Goal: Transaction & Acquisition: Purchase product/service

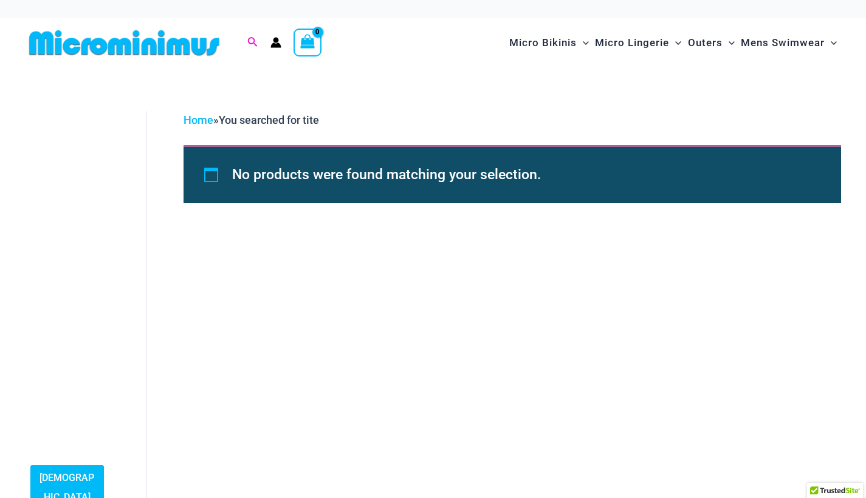
click at [247, 46] on icon "Search icon link" at bounding box center [252, 42] width 10 height 11
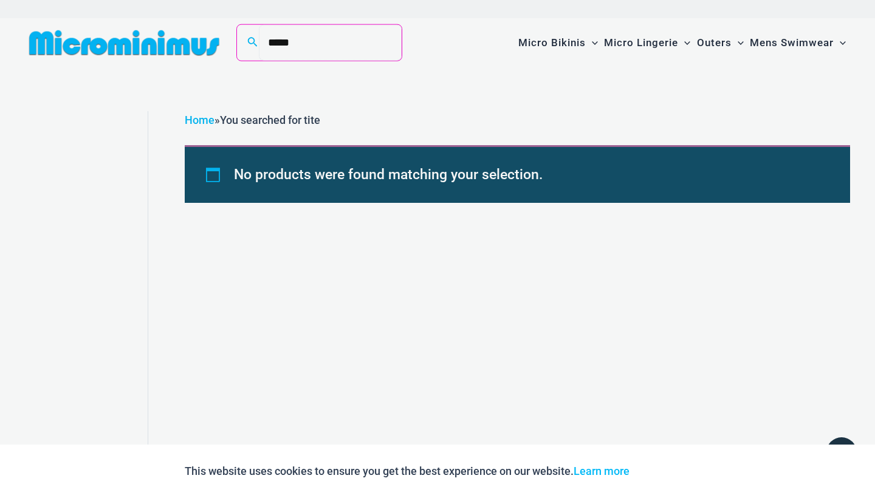
type input "*****"
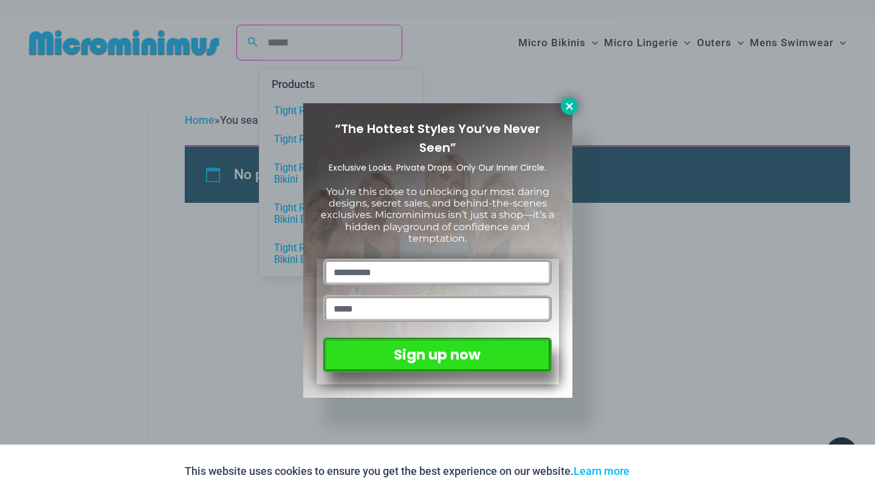
click at [567, 106] on icon at bounding box center [569, 106] width 11 height 11
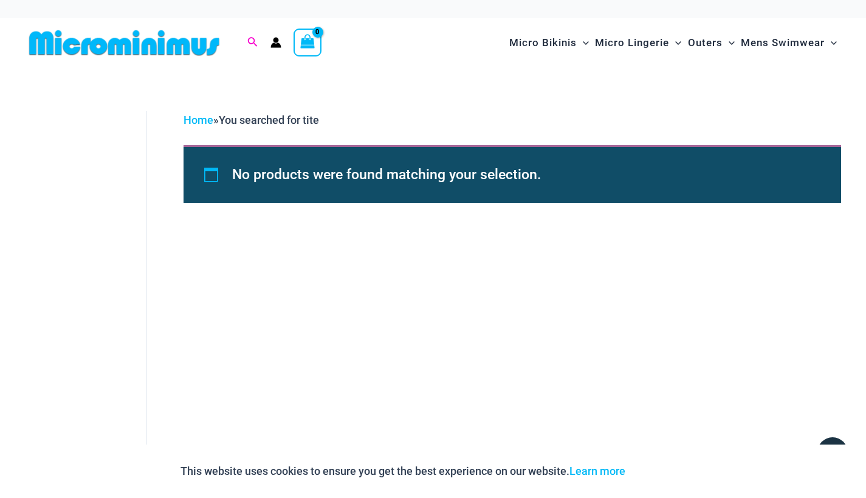
click at [248, 43] on icon "Search icon link" at bounding box center [252, 42] width 10 height 11
click at [335, 45] on input "*****" at bounding box center [330, 43] width 143 height 36
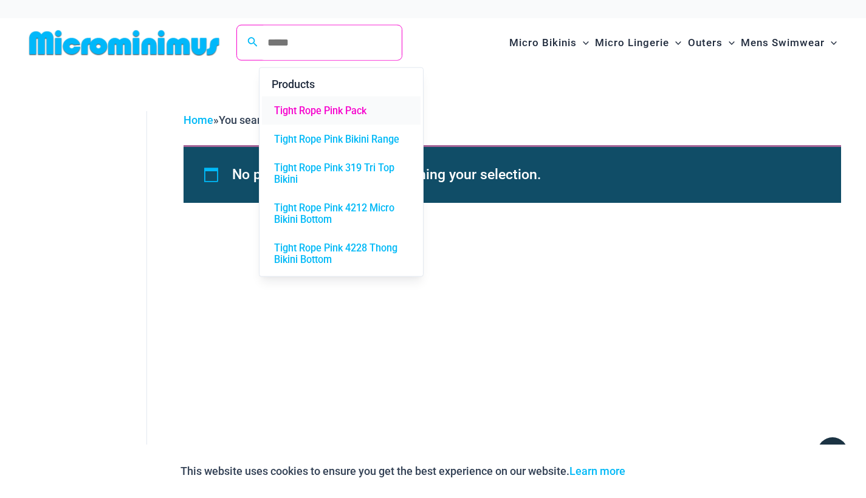
click at [339, 109] on span "Tight Rope Pink Pack" at bounding box center [320, 111] width 92 height 12
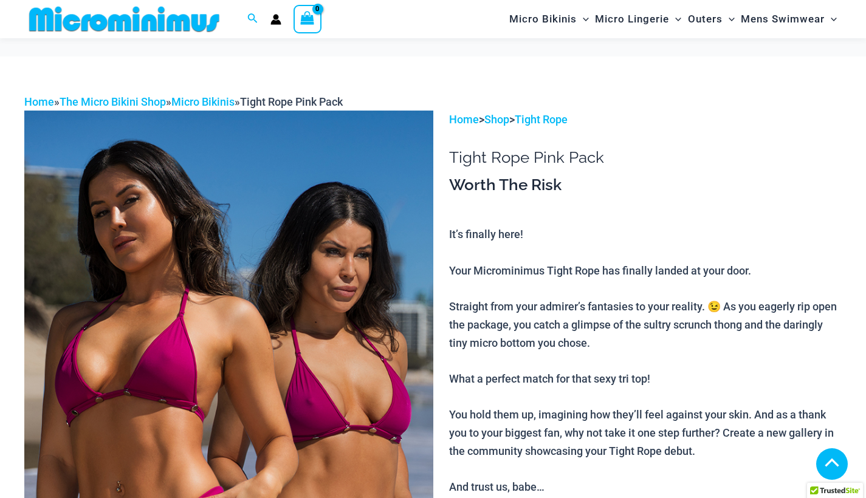
scroll to position [512, 0]
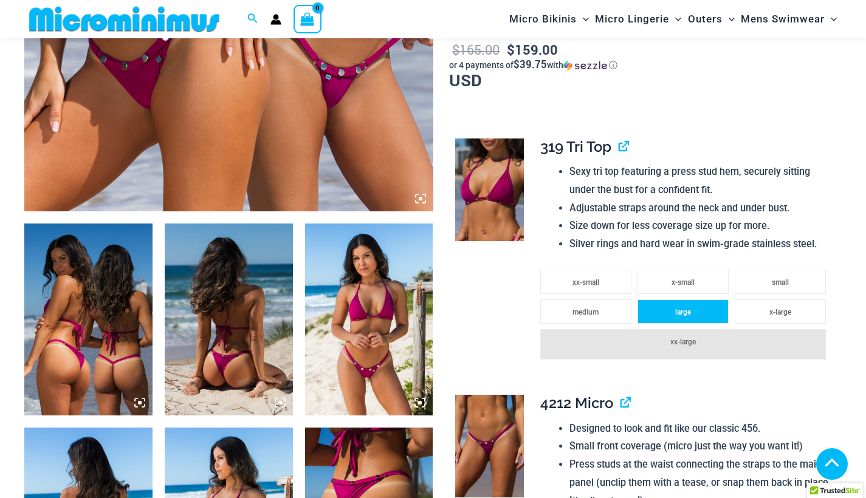
click at [693, 301] on li "large" at bounding box center [682, 312] width 91 height 24
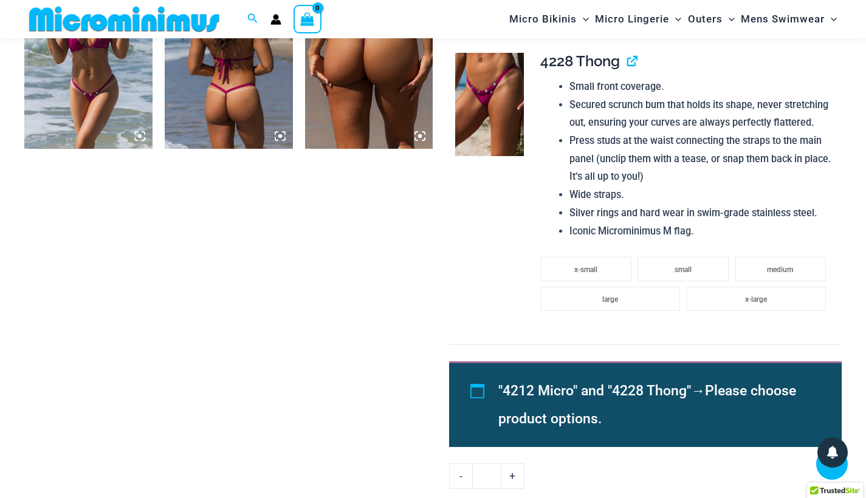
scroll to position [1181, 0]
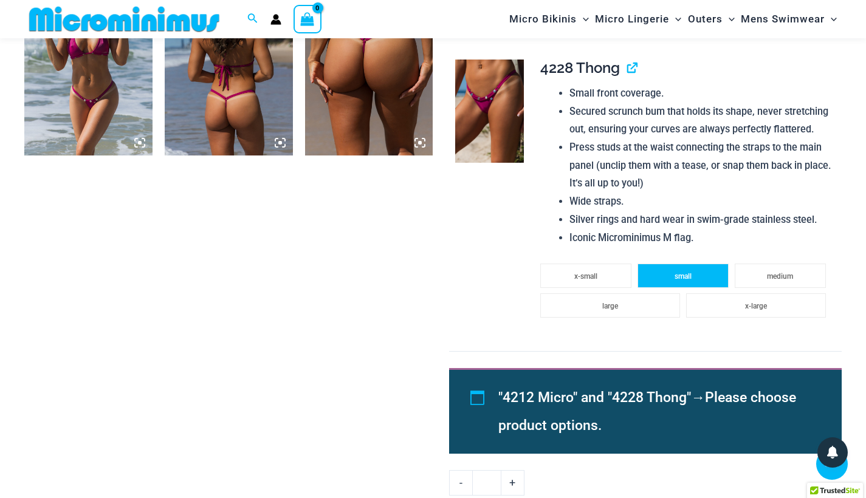
click at [701, 264] on li "small" at bounding box center [682, 276] width 91 height 24
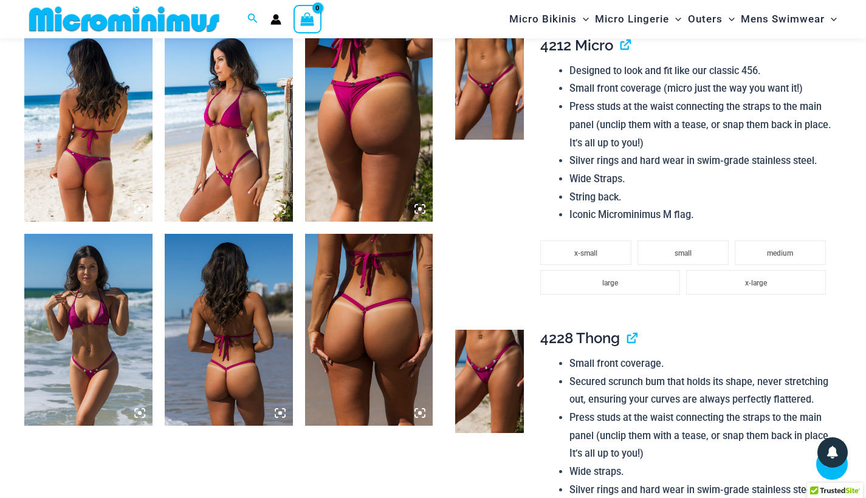
scroll to position [865, 0]
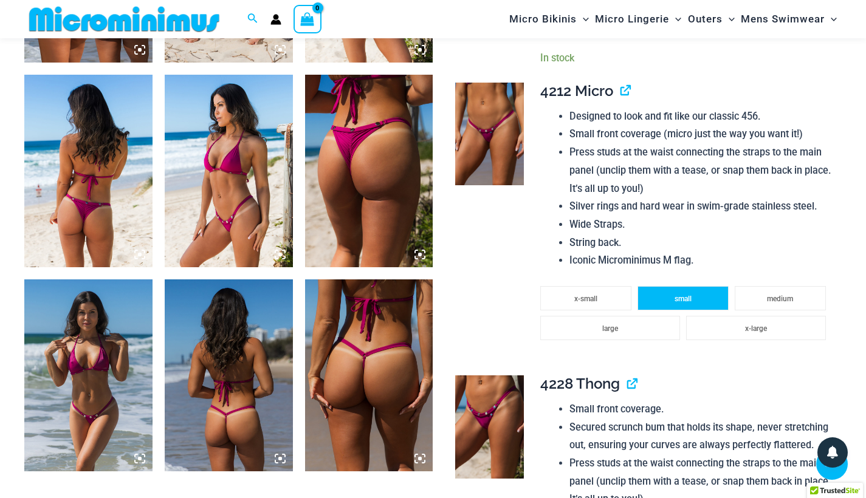
click at [696, 286] on li "small" at bounding box center [682, 298] width 91 height 24
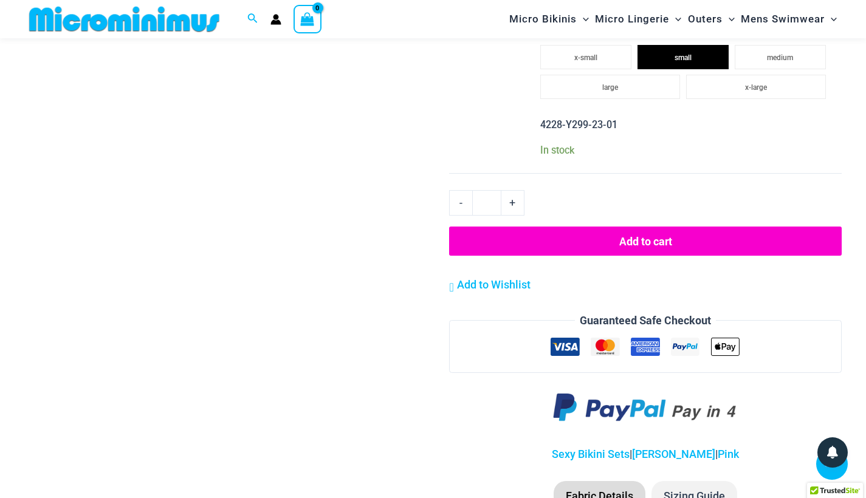
scroll to position [1408, 0]
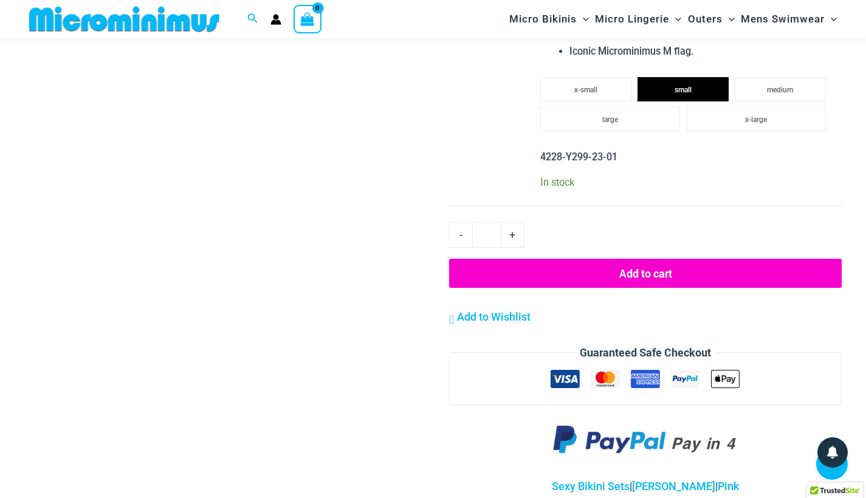
click at [707, 259] on button "Add to cart" at bounding box center [645, 273] width 392 height 29
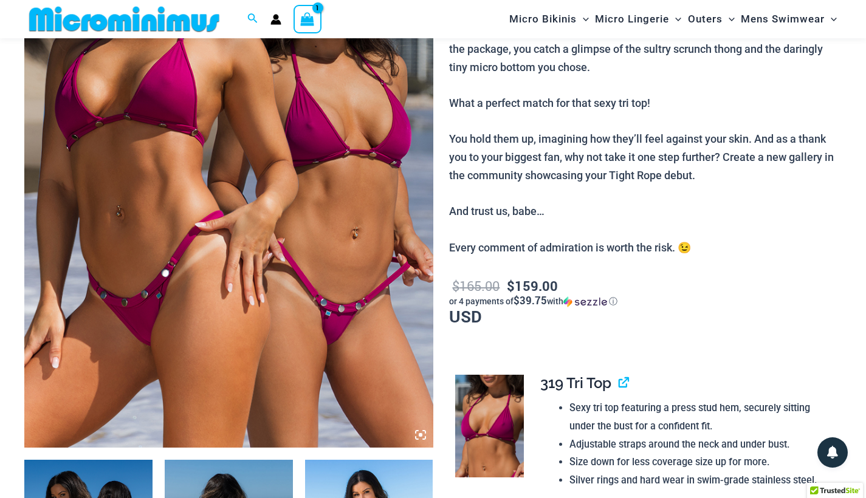
scroll to position [49, 0]
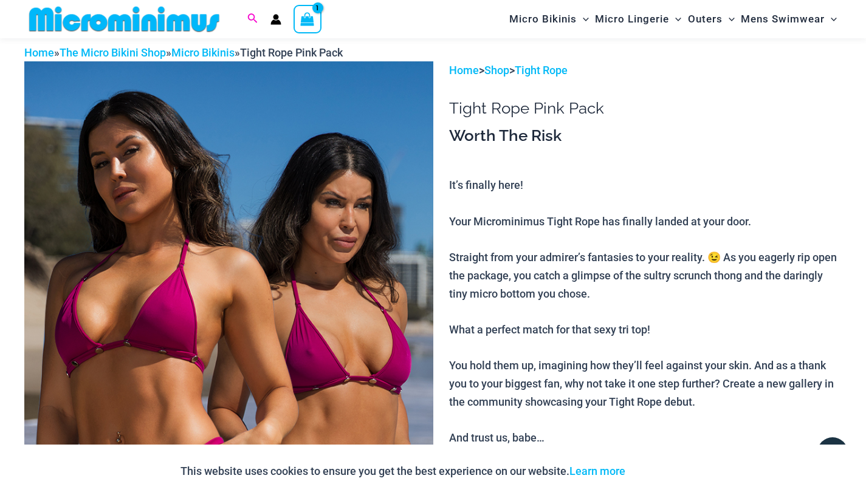
click at [253, 18] on icon "Search icon link" at bounding box center [252, 18] width 10 height 11
click at [227, 51] on link "Micro Bikinis" at bounding box center [202, 52] width 63 height 13
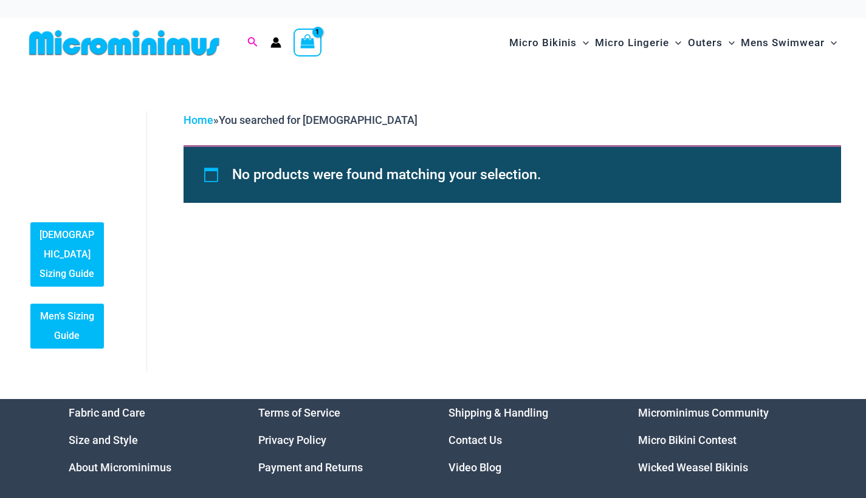
click at [252, 38] on icon "Search icon link" at bounding box center [253, 42] width 10 height 10
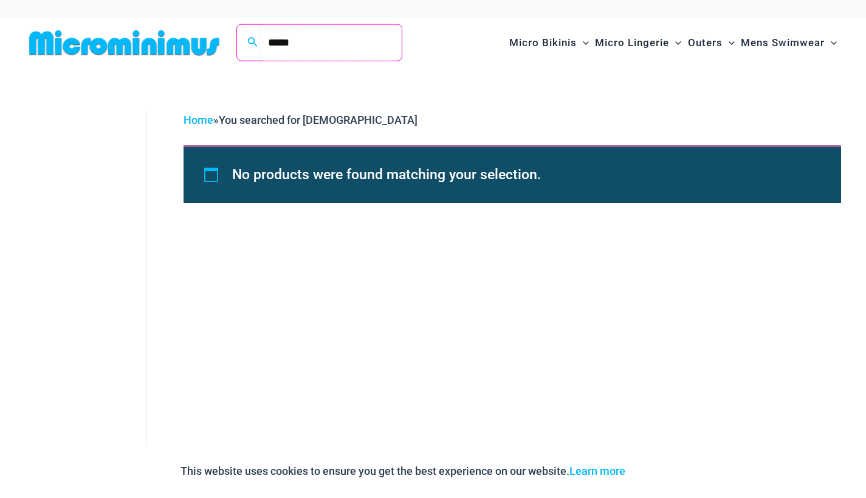
click at [333, 46] on input "*****" at bounding box center [330, 43] width 143 height 36
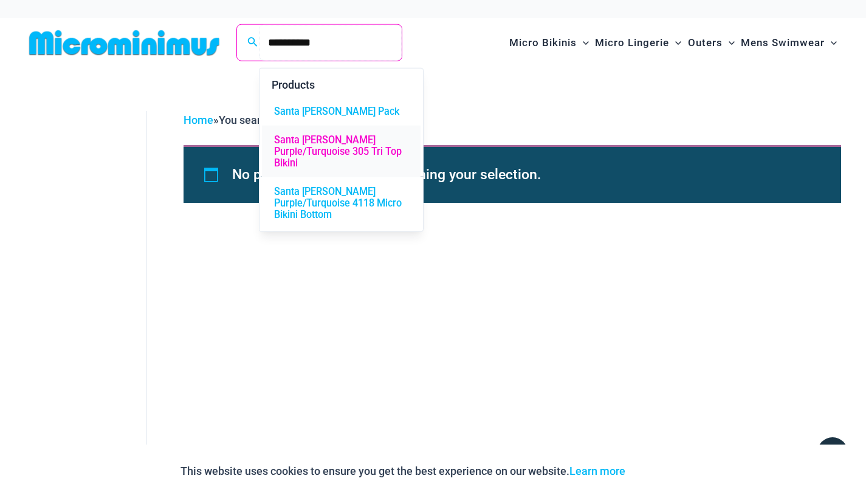
type input "**********"
click at [322, 148] on span "Santa Barbra Purple/Turquoise 305 Tri Top Bikini" at bounding box center [341, 152] width 134 height 35
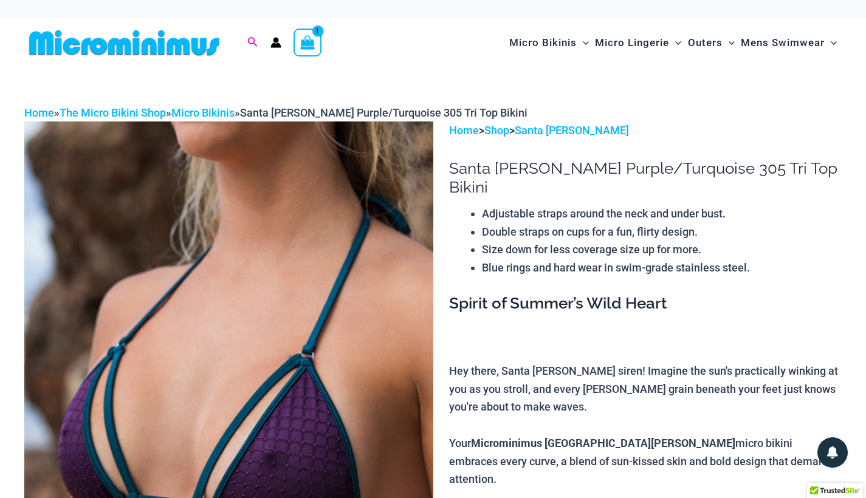
click at [253, 44] on icon "Search icon link" at bounding box center [252, 42] width 10 height 11
type input "**********"
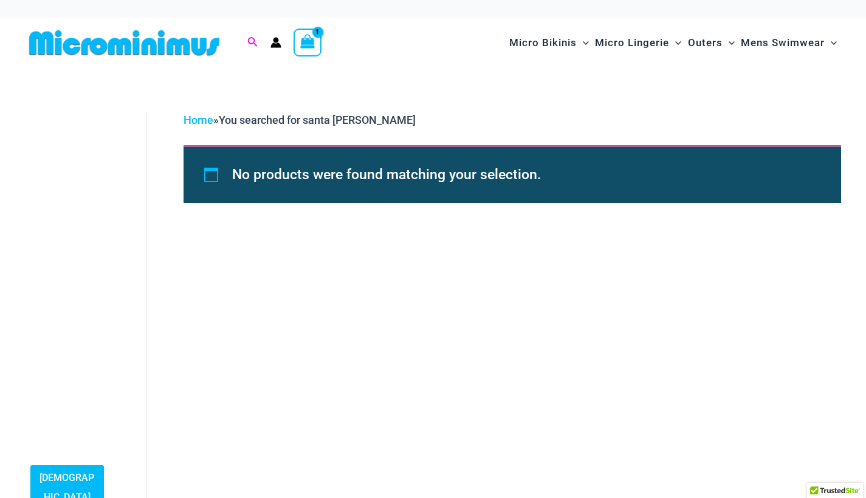
click at [254, 44] on icon "Search icon link" at bounding box center [252, 42] width 10 height 11
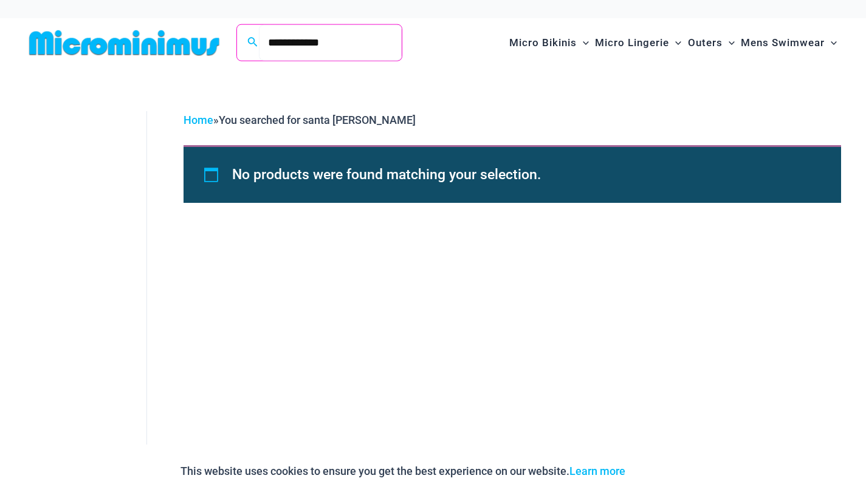
click at [346, 47] on input "**********" at bounding box center [330, 43] width 143 height 36
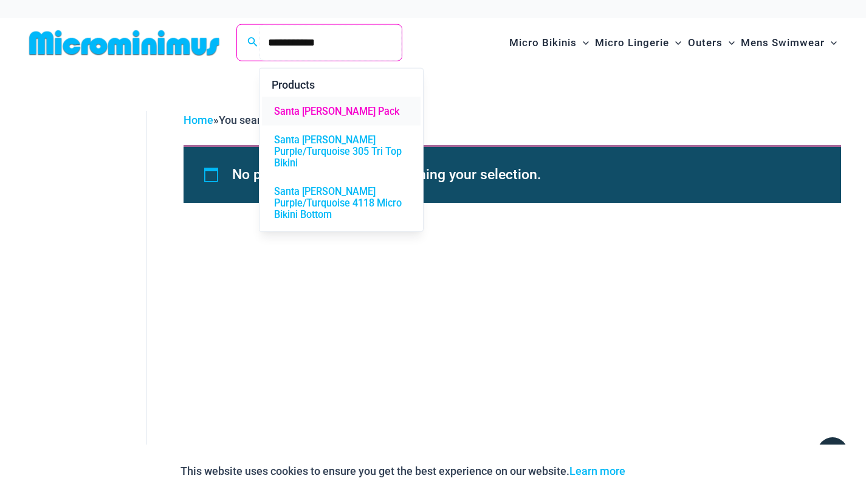
type input "**********"
click at [325, 108] on span "Santa [PERSON_NAME] Pack" at bounding box center [336, 112] width 125 height 12
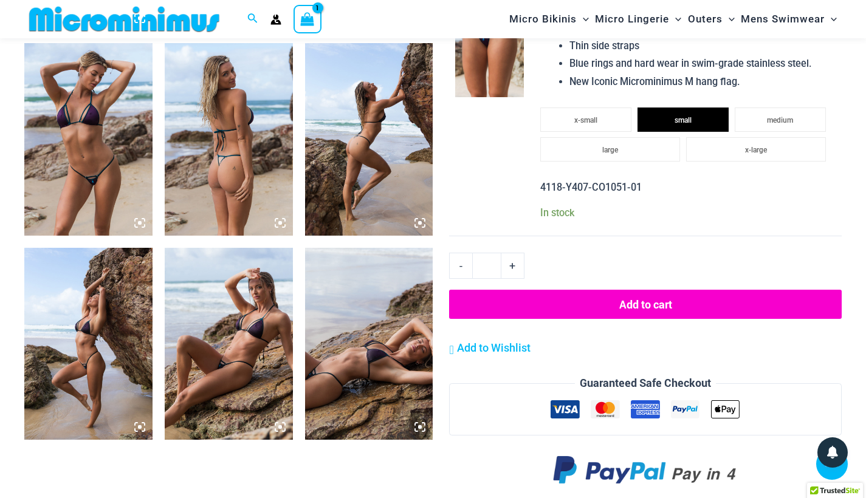
scroll to position [902, 0]
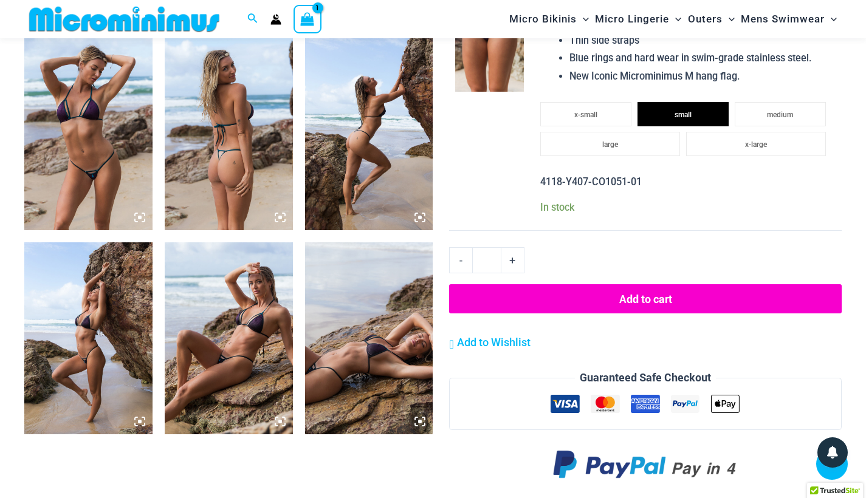
click at [692, 284] on button "Add to cart" at bounding box center [645, 298] width 392 height 29
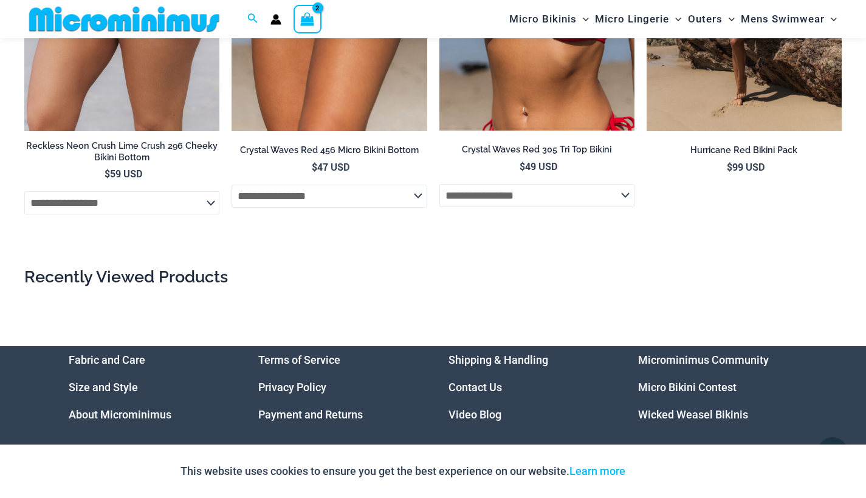
scroll to position [3598, 0]
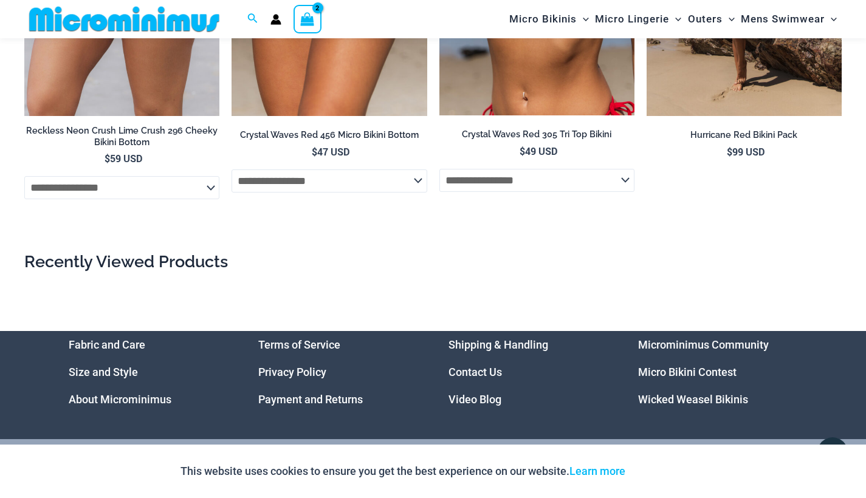
click at [98, 366] on link "Size and Style" at bounding box center [103, 372] width 69 height 13
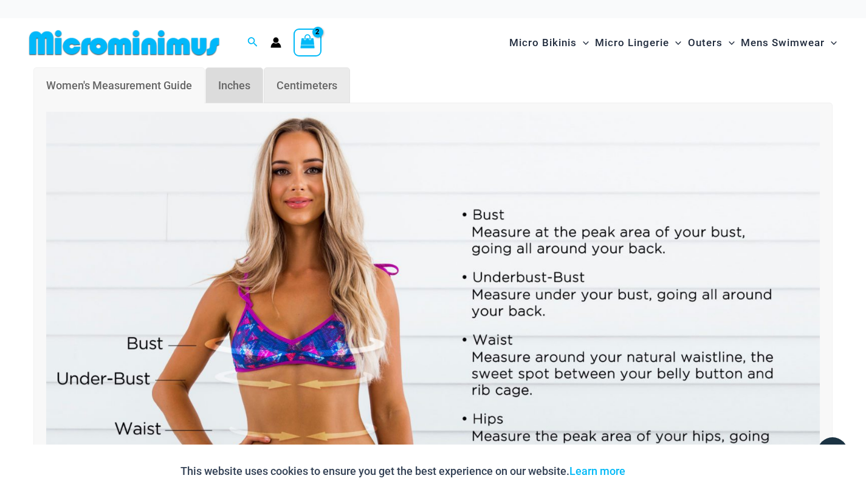
click at [241, 81] on span "Inches" at bounding box center [234, 85] width 32 height 13
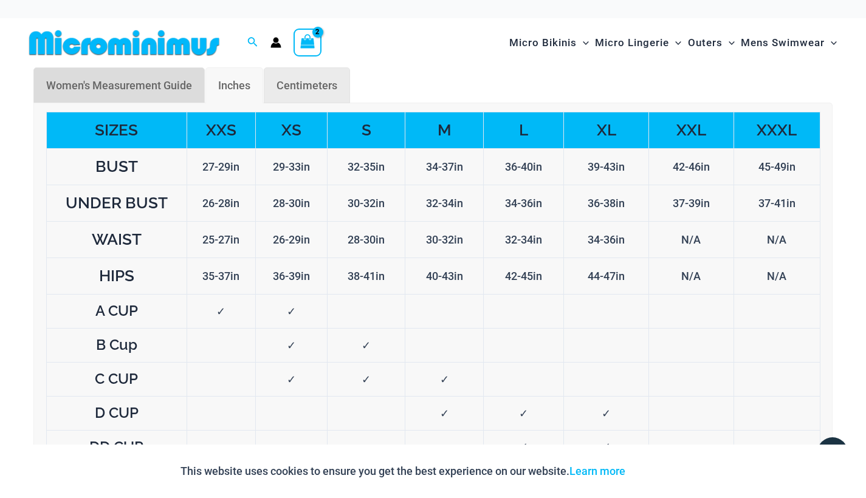
click at [139, 87] on span "Women's Measurement Guide" at bounding box center [119, 85] width 146 height 13
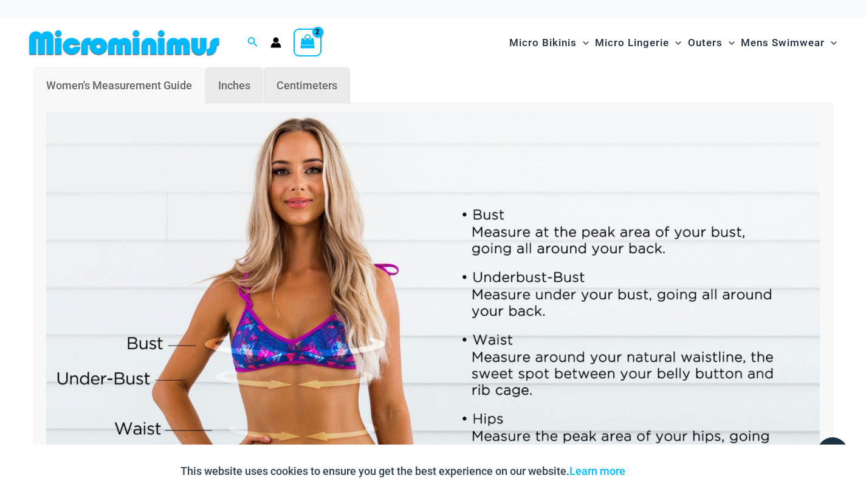
click at [315, 41] on icon "View Shopping Cart, 2 items" at bounding box center [307, 41] width 16 height 17
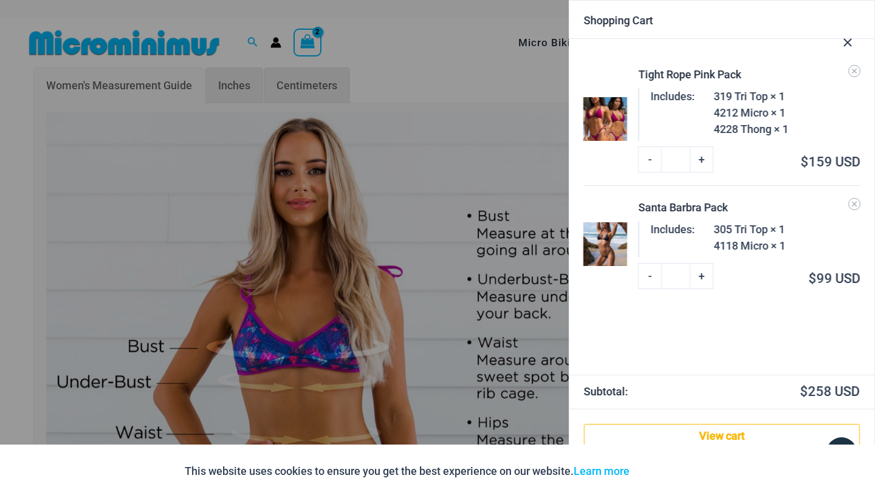
click at [678, 75] on div "Tight Rope Pink Pack" at bounding box center [749, 74] width 222 height 16
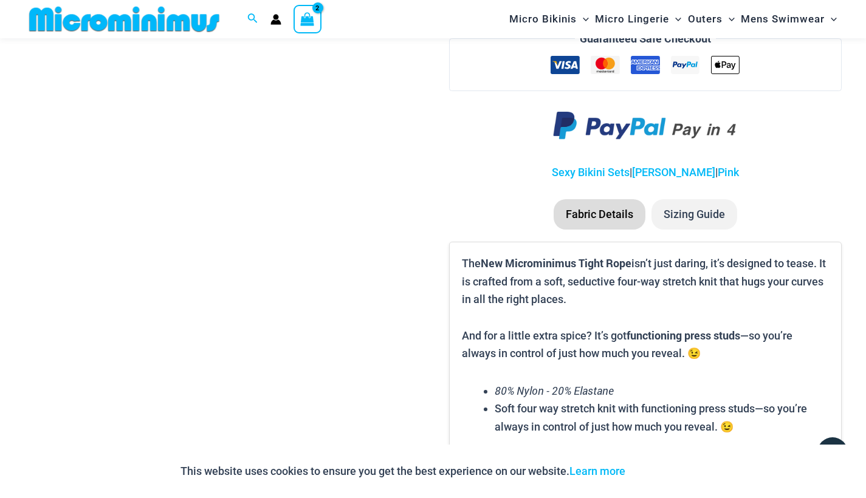
scroll to position [1708, 0]
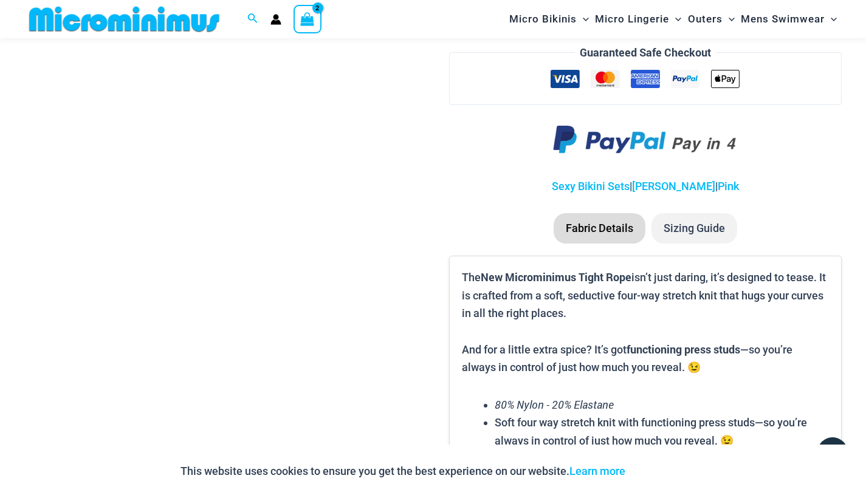
click at [617, 214] on li "Fabric Details" at bounding box center [599, 228] width 92 height 30
click at [700, 213] on li "Sizing Guide" at bounding box center [694, 228] width 86 height 30
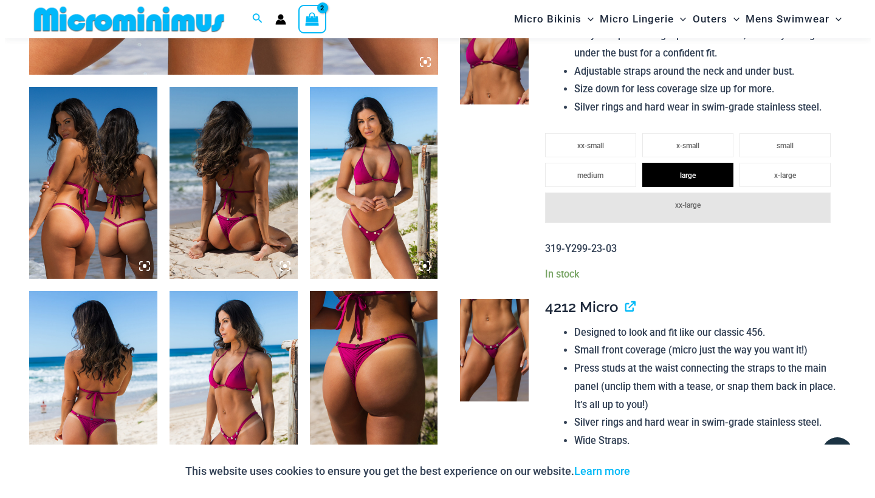
scroll to position [0, 0]
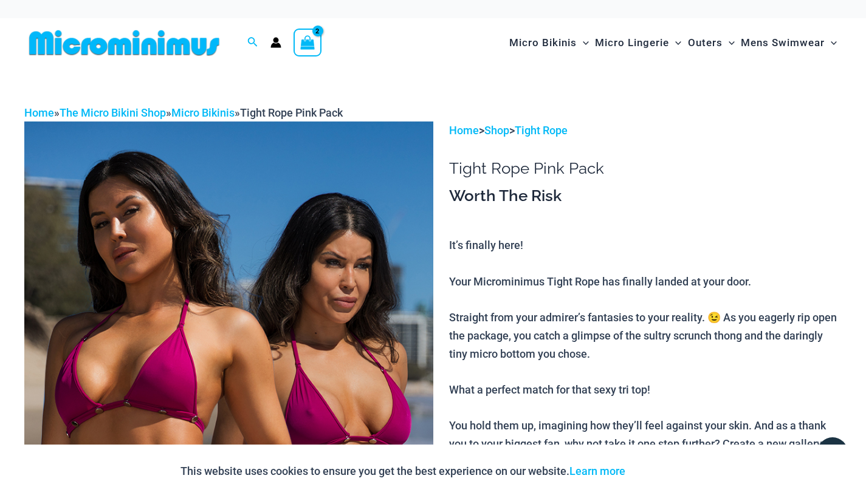
click at [306, 41] on icon "View Shopping Cart, 2 items" at bounding box center [307, 42] width 14 height 14
